Goal: Navigation & Orientation: Find specific page/section

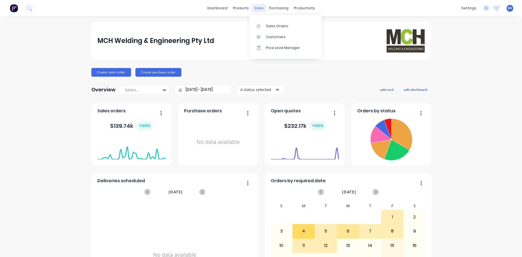
click at [259, 7] on div "sales" at bounding box center [259, 8] width 15 height 8
click at [275, 24] on div "Sales Orders" at bounding box center [277, 26] width 22 height 5
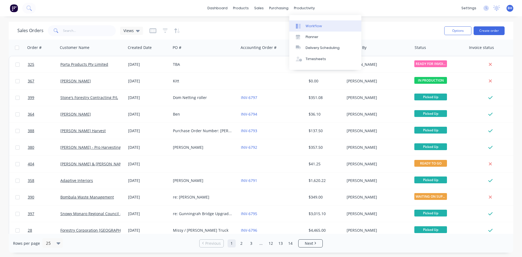
click at [308, 26] on div "Workflow" at bounding box center [314, 26] width 16 height 5
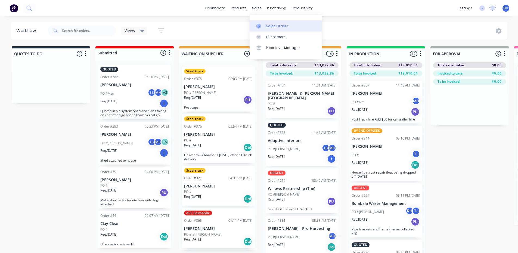
click at [270, 24] on div "Sales Orders" at bounding box center [277, 26] width 22 height 5
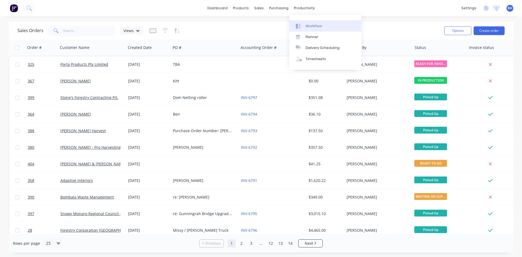
click at [308, 24] on div "Workflow" at bounding box center [314, 26] width 16 height 5
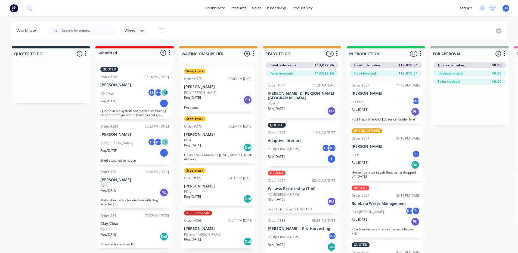
click at [419, 53] on button "button" at bounding box center [421, 54] width 7 height 7
click at [388, 83] on button "Summaries" at bounding box center [397, 83] width 54 height 9
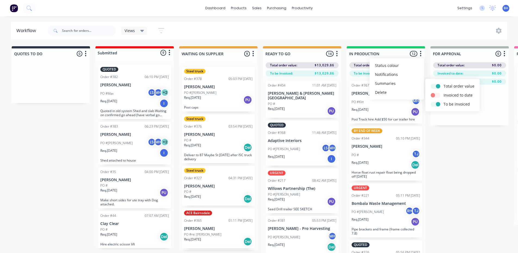
click at [383, 30] on div "Views Save new view None (Default) edit Active jobs edit Ready for PU and Del e…" at bounding box center [277, 31] width 461 height 16
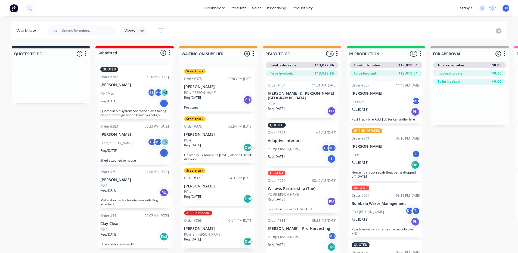
click at [421, 54] on icon "button" at bounding box center [420, 53] width 1 height 5
click at [390, 81] on button "Summaries" at bounding box center [397, 83] width 54 height 9
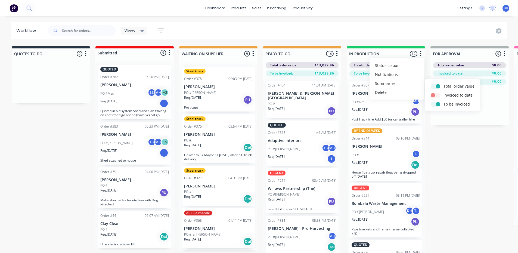
click at [400, 133] on div "BY END OF WEEK" at bounding box center [386, 130] width 69 height 5
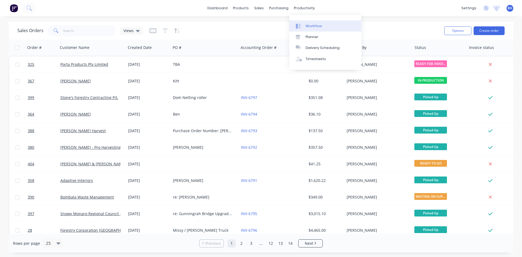
click at [311, 24] on div "Workflow" at bounding box center [314, 26] width 16 height 5
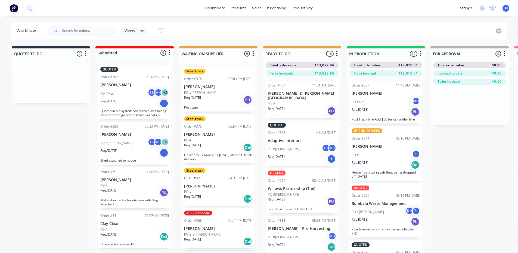
click at [254, 50] on icon "button" at bounding box center [253, 53] width 2 height 7
click at [223, 82] on button "Summaries" at bounding box center [229, 83] width 54 height 9
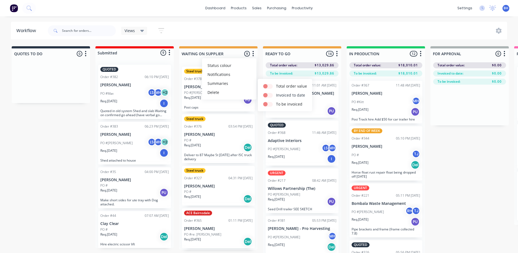
click at [290, 94] on label "Invoiced to date" at bounding box center [290, 95] width 29 height 6
click at [237, 33] on div "Views Save new view None (Default) edit Active jobs edit Ready for PU and Del e…" at bounding box center [277, 31] width 461 height 16
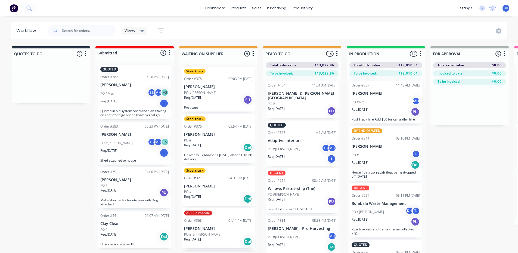
click at [170, 54] on icon "button" at bounding box center [170, 52] width 2 height 7
click at [180, 37] on div "Views Save new view None (Default) edit Active jobs edit Ready for PU and Del e…" at bounding box center [277, 31] width 461 height 16
